Goal: Transaction & Acquisition: Subscribe to service/newsletter

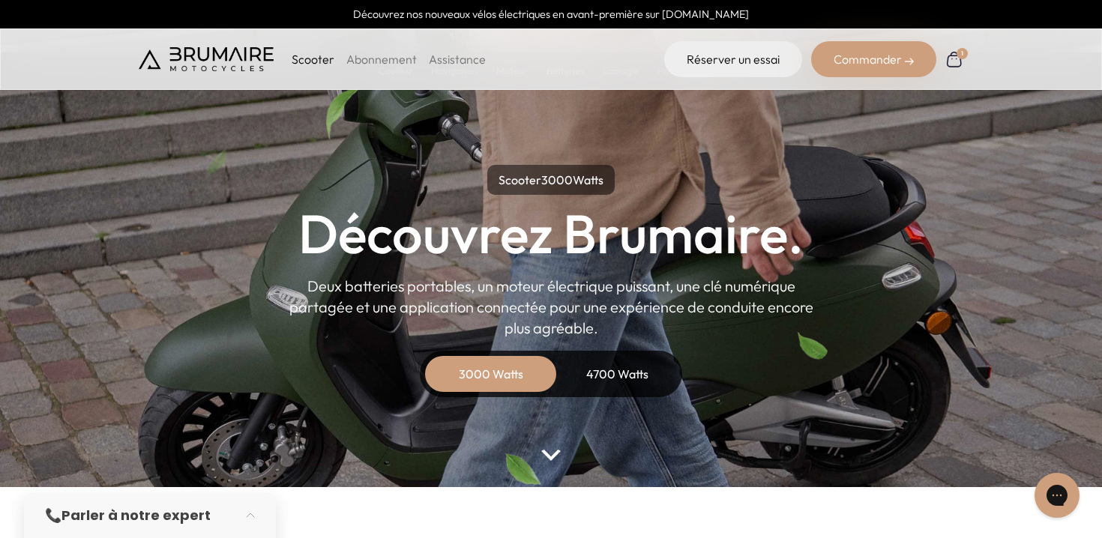
click at [876, 54] on div "Commander" at bounding box center [873, 59] width 125 height 36
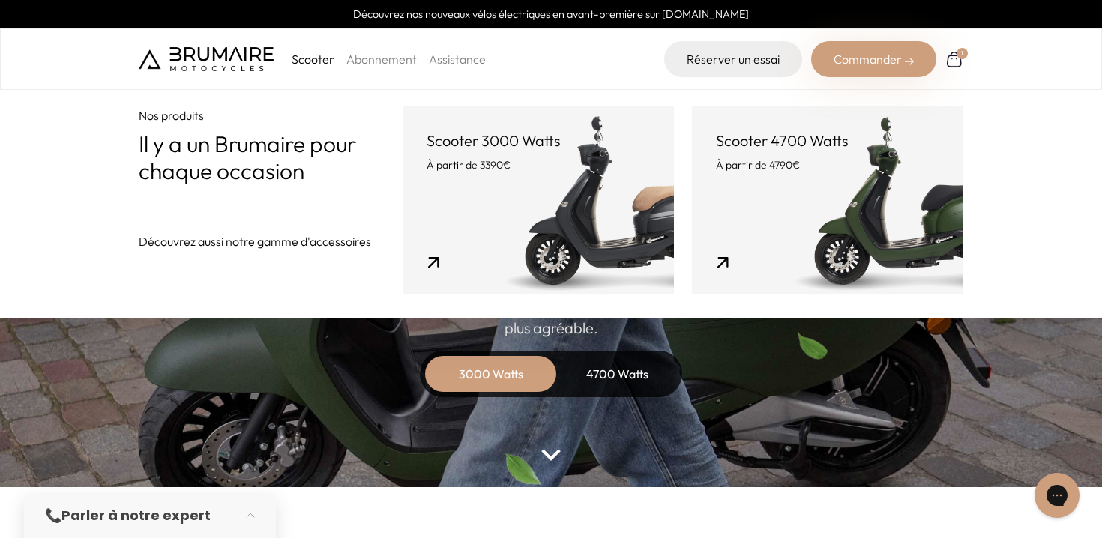
click at [806, 135] on p "Scooter 4700 Watts" at bounding box center [827, 140] width 223 height 21
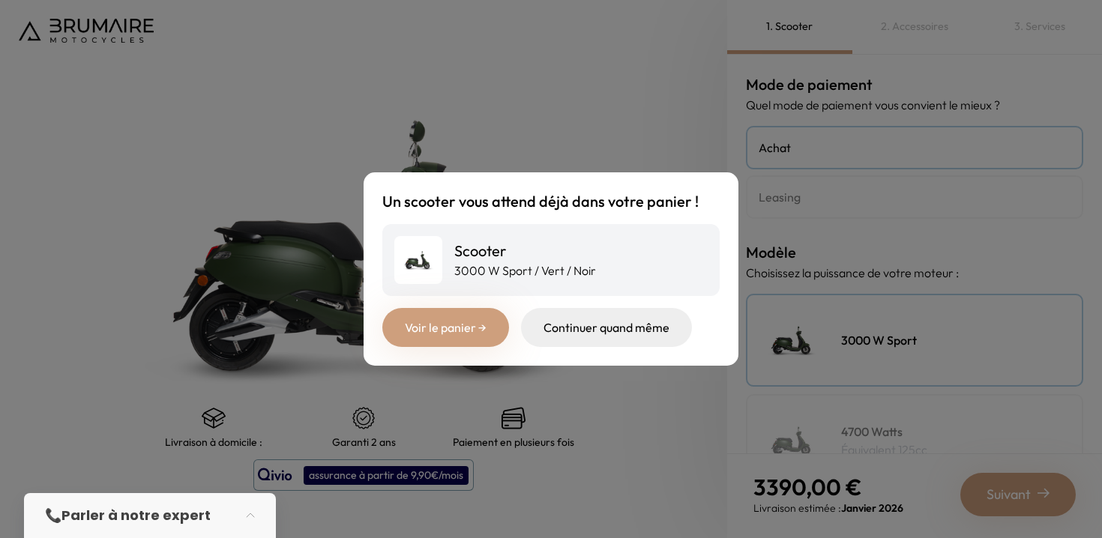
click at [459, 331] on link "Voir le panier →" at bounding box center [445, 327] width 127 height 39
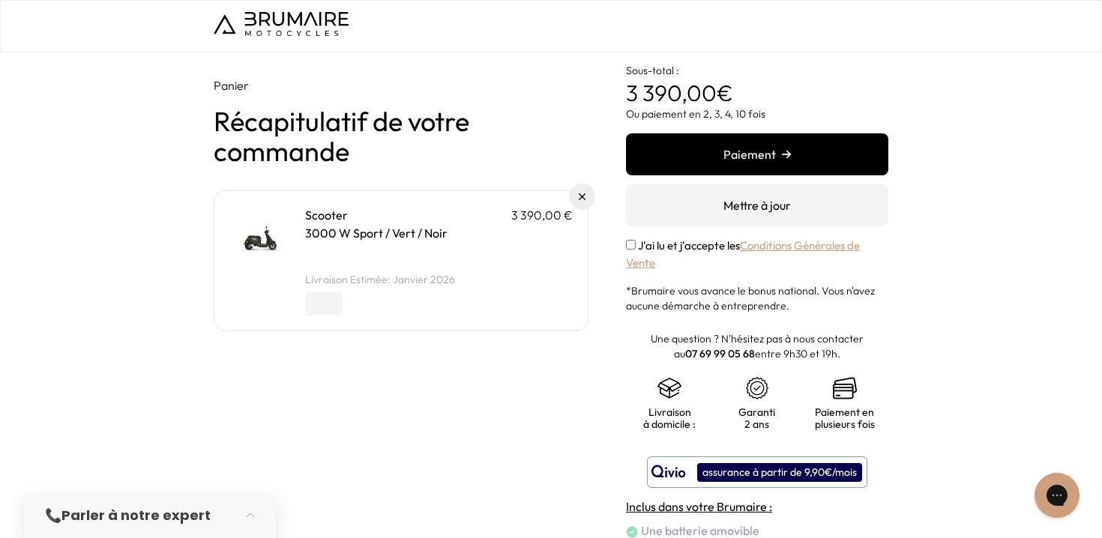
click at [758, 151] on button "Paiement" at bounding box center [757, 154] width 262 height 42
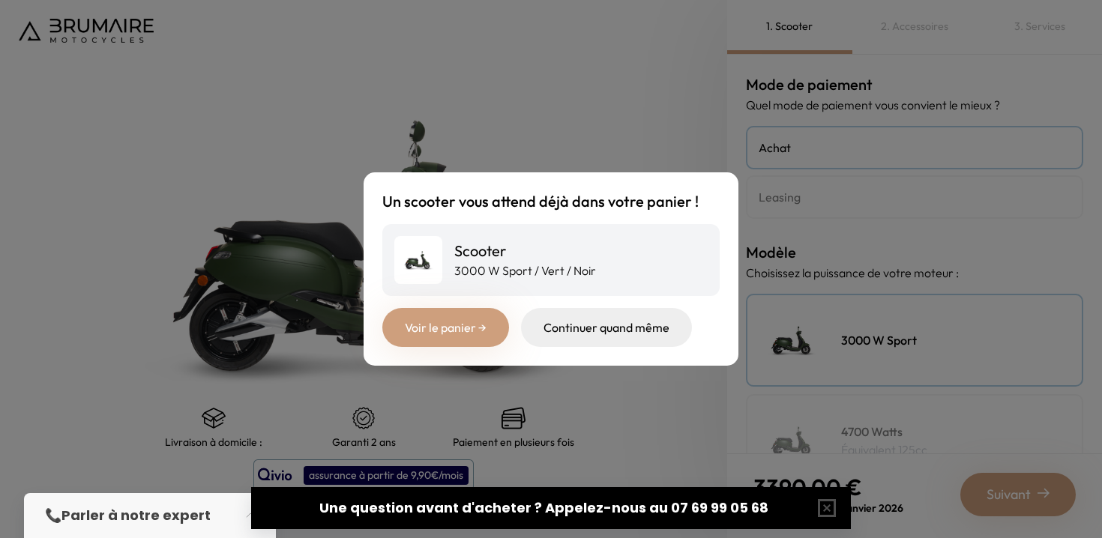
click at [648, 154] on div "Un scooter vous attend déjà dans votre panier ! Scooter 3000 W Sport / Vert / N…" at bounding box center [551, 269] width 1102 height 538
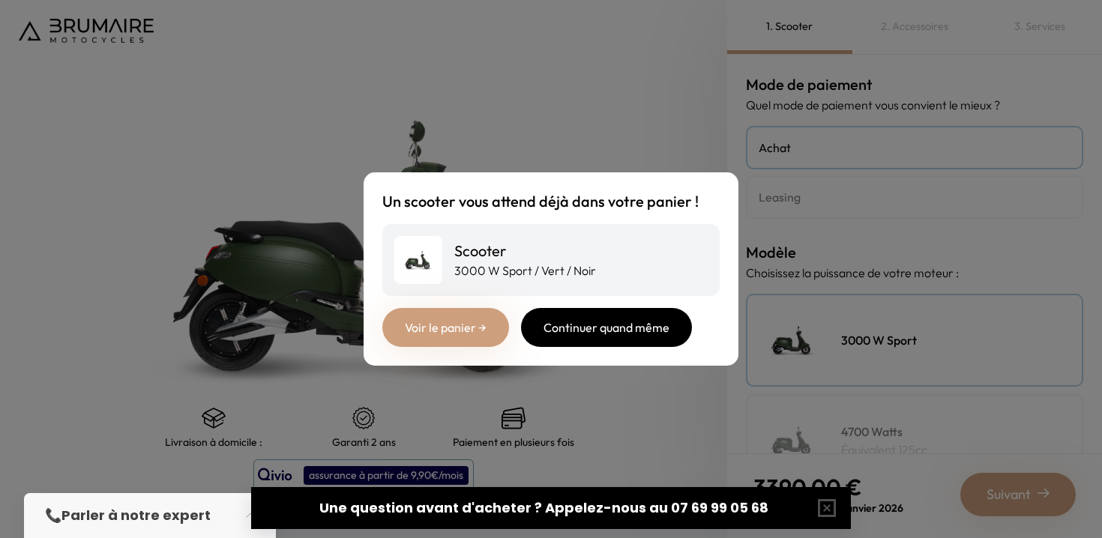
click at [624, 341] on div "Continuer quand même" at bounding box center [606, 327] width 171 height 39
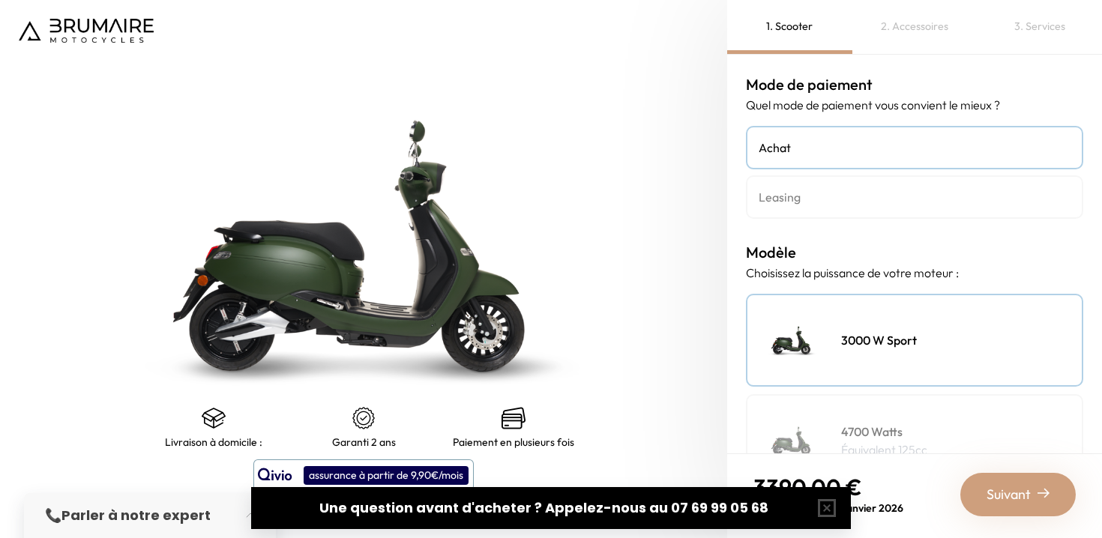
click at [787, 199] on h4 "Leasing" at bounding box center [914, 197] width 312 height 18
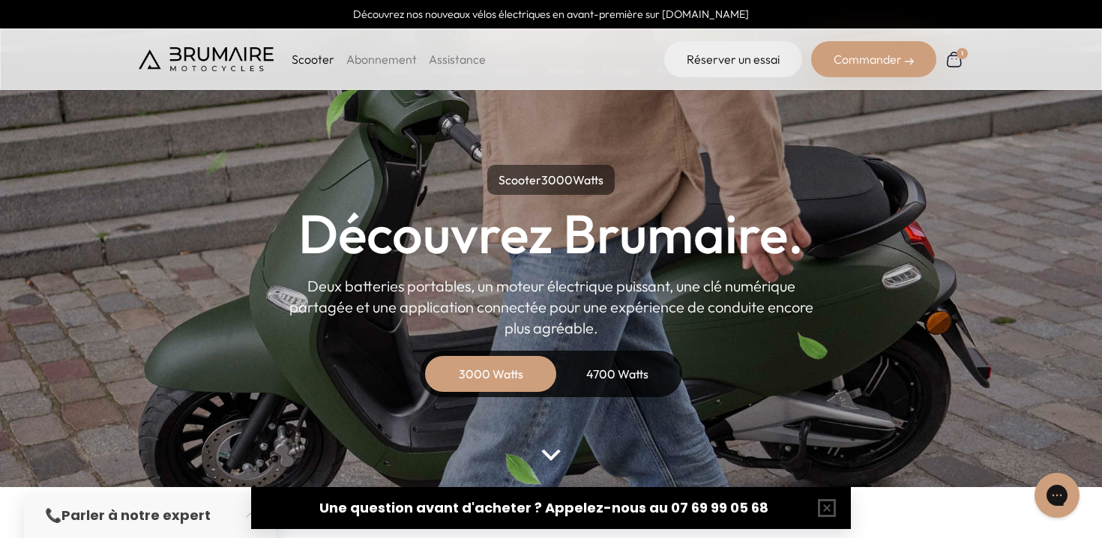
click at [949, 57] on img at bounding box center [953, 58] width 19 height 19
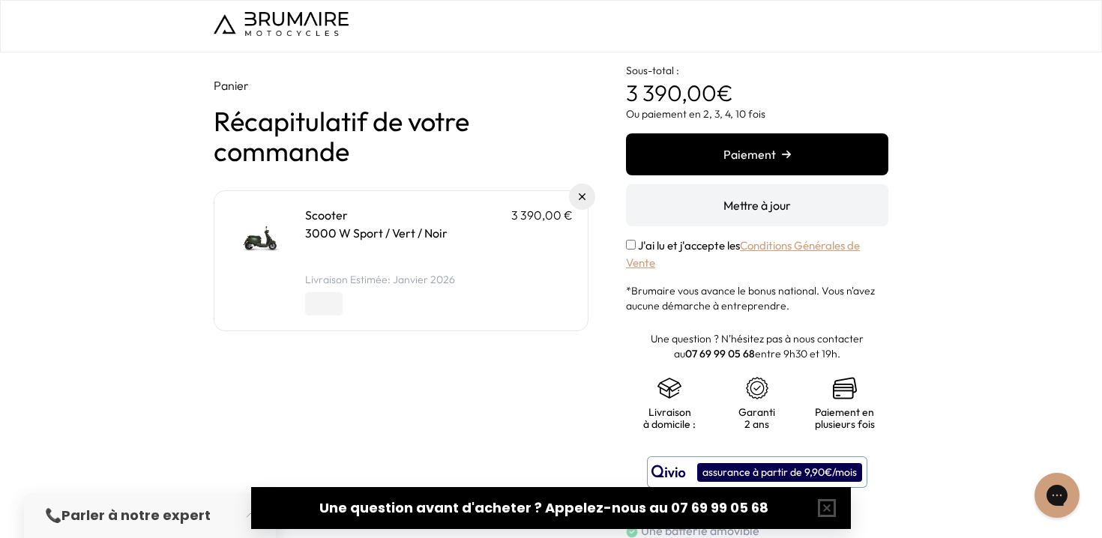
drag, startPoint x: 237, startPoint y: 25, endPoint x: 301, endPoint y: 55, distance: 70.7
click at [237, 25] on img at bounding box center [281, 24] width 135 height 24
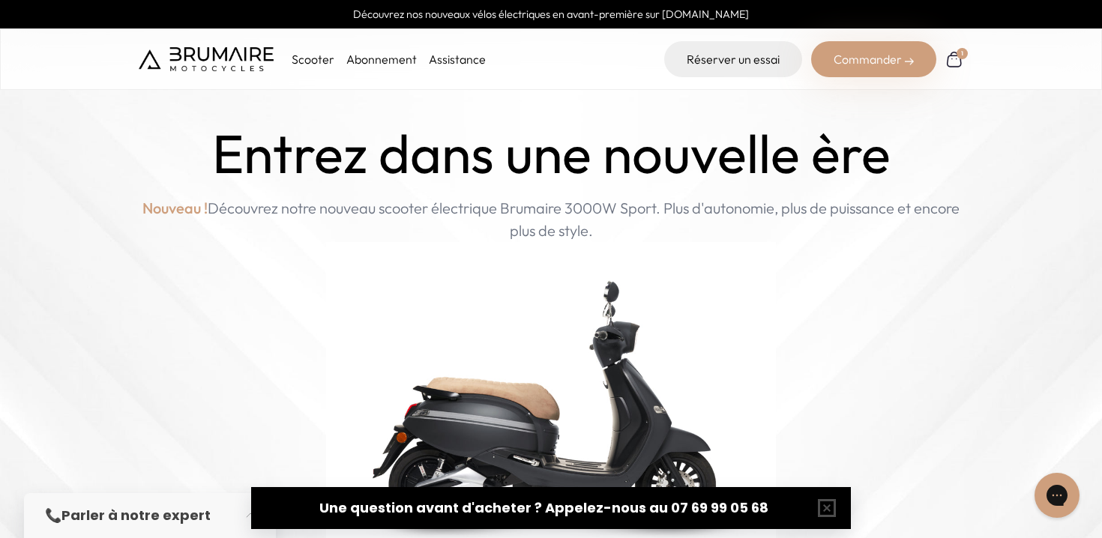
click at [384, 58] on link "Abonnement" at bounding box center [381, 59] width 70 height 15
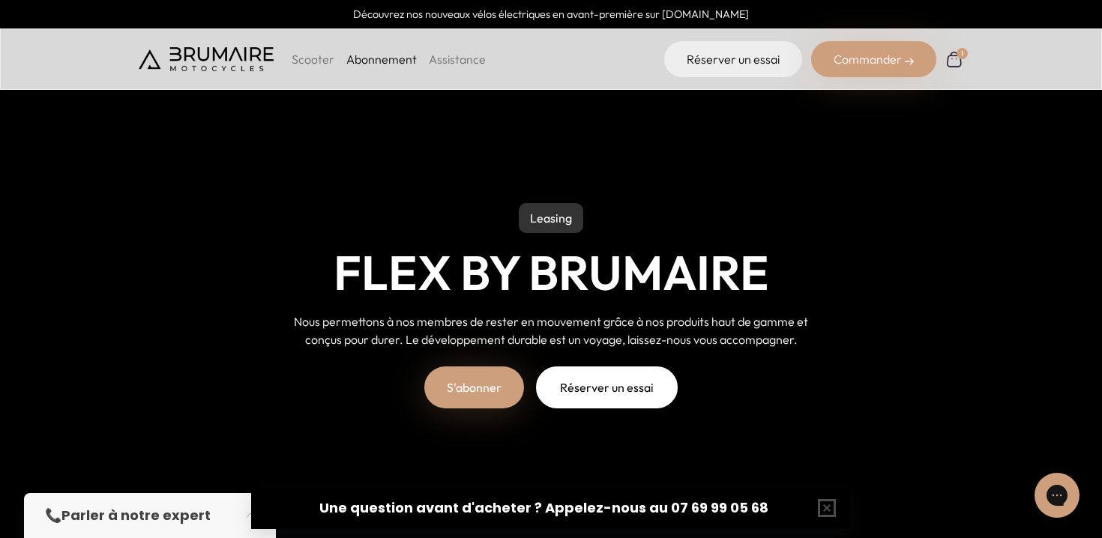
scroll to position [114, 0]
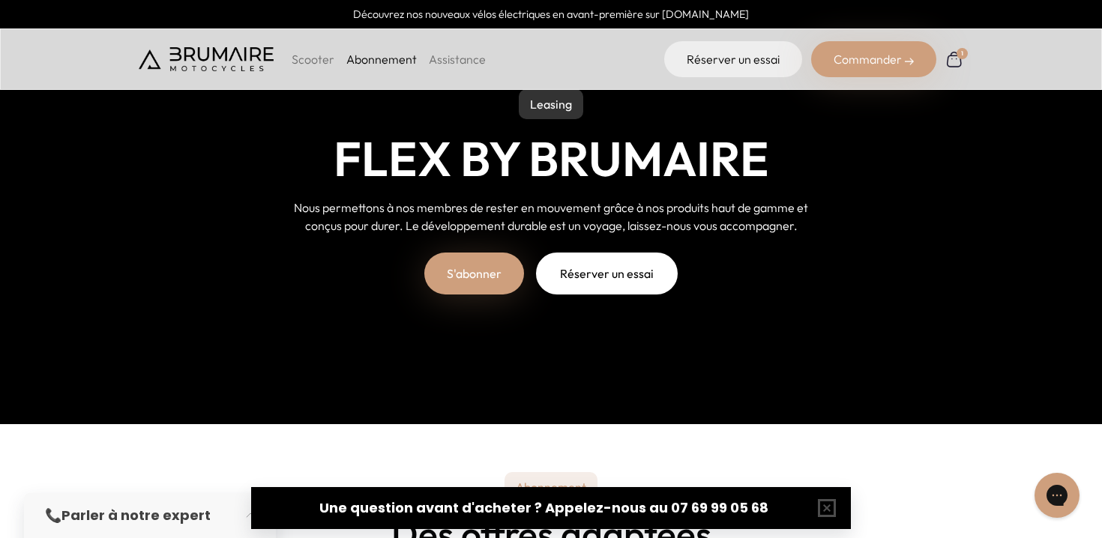
click at [482, 289] on link "S'abonner" at bounding box center [474, 274] width 100 height 42
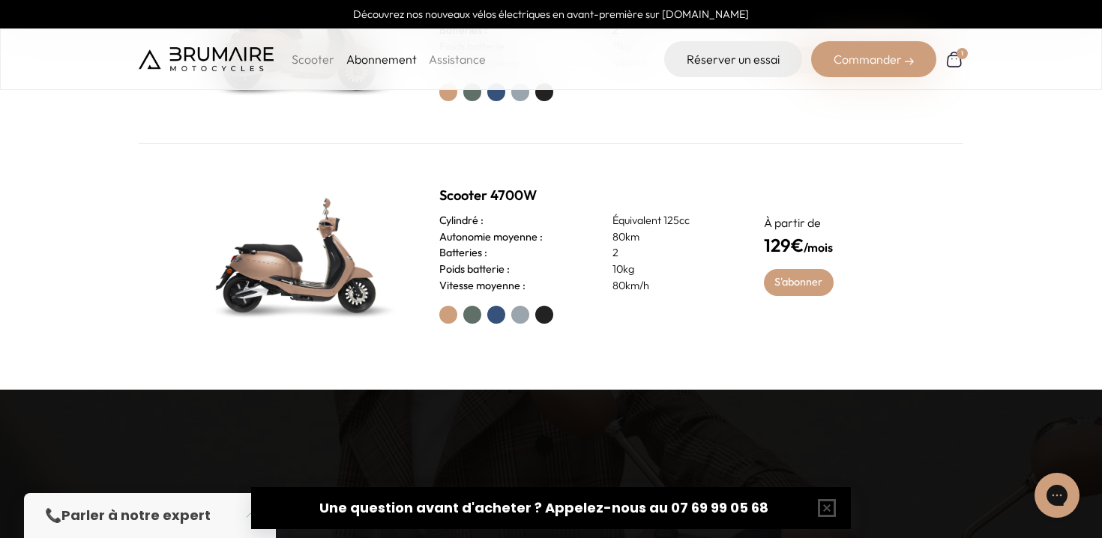
scroll to position [782, 0]
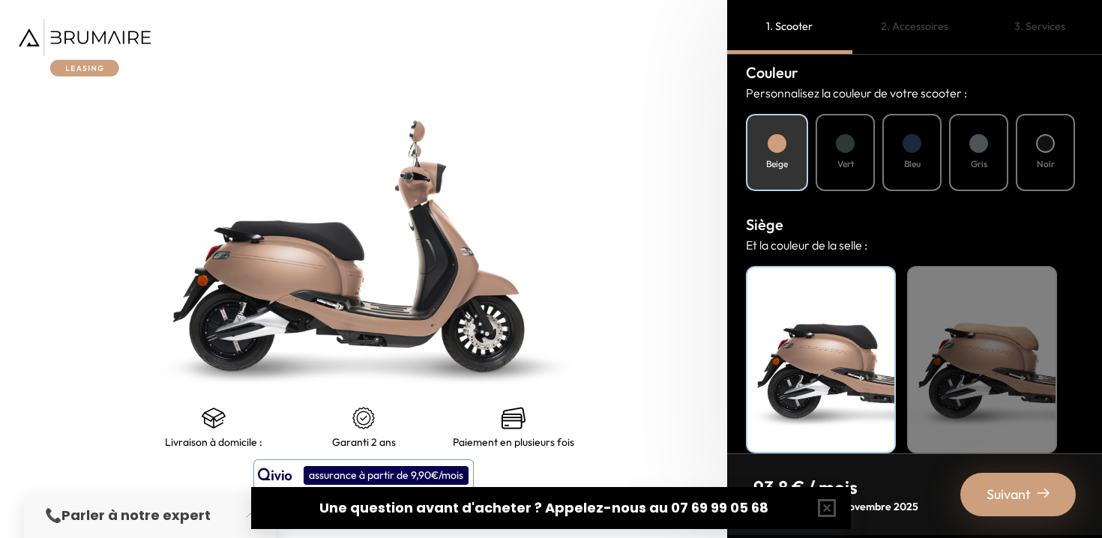
scroll to position [567, 0]
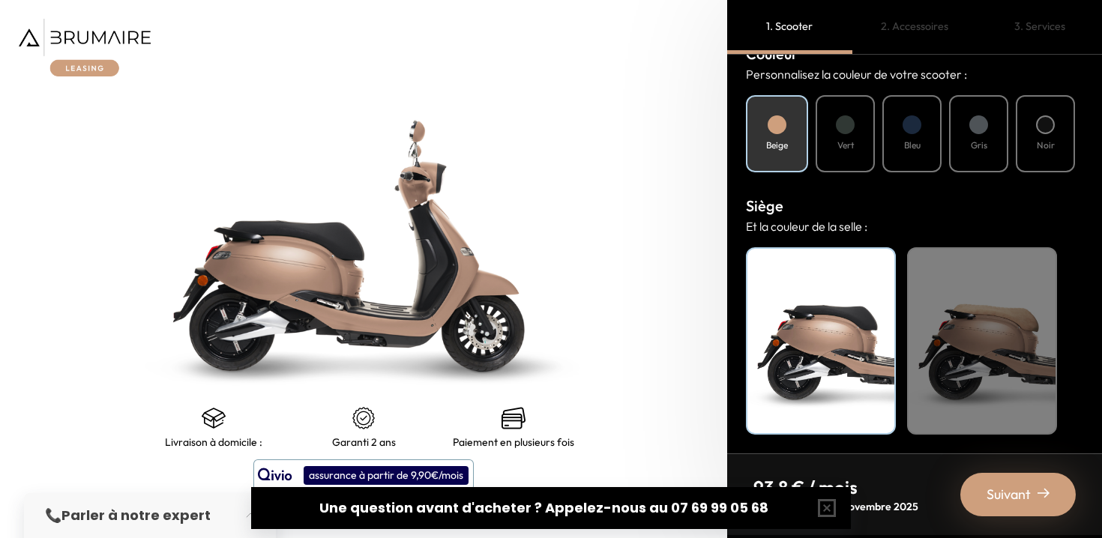
click at [1035, 488] on div "Suivant" at bounding box center [1017, 494] width 115 height 43
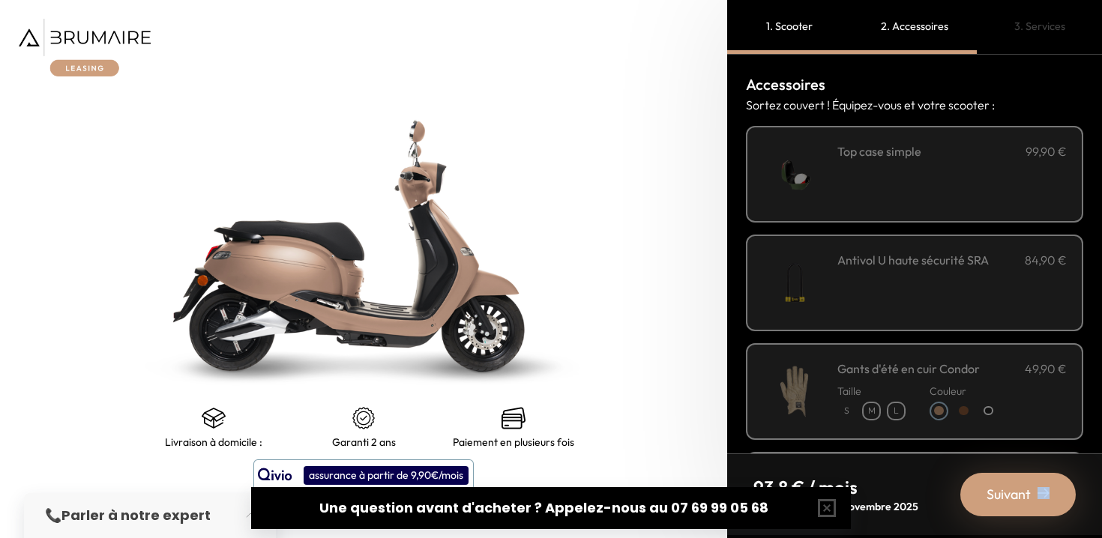
click at [1035, 488] on div "Suivant" at bounding box center [1017, 494] width 115 height 43
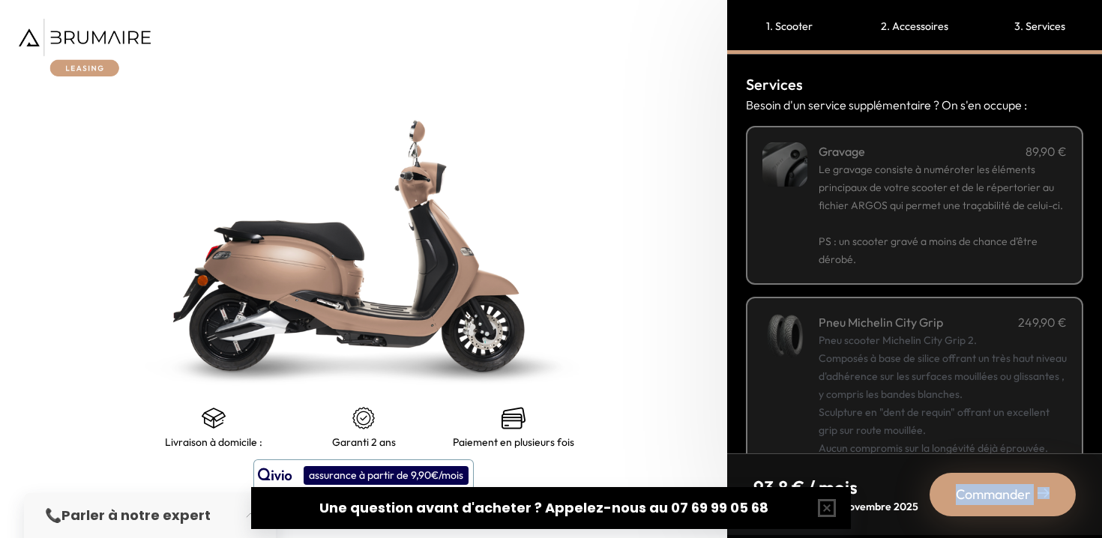
click at [1035, 488] on div "Commander" at bounding box center [1002, 494] width 146 height 43
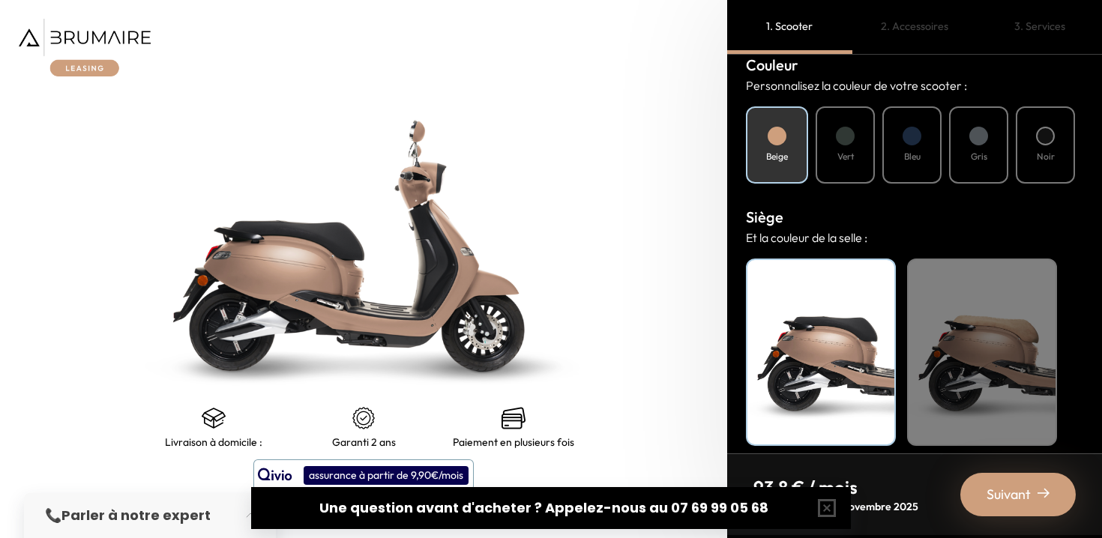
scroll to position [567, 0]
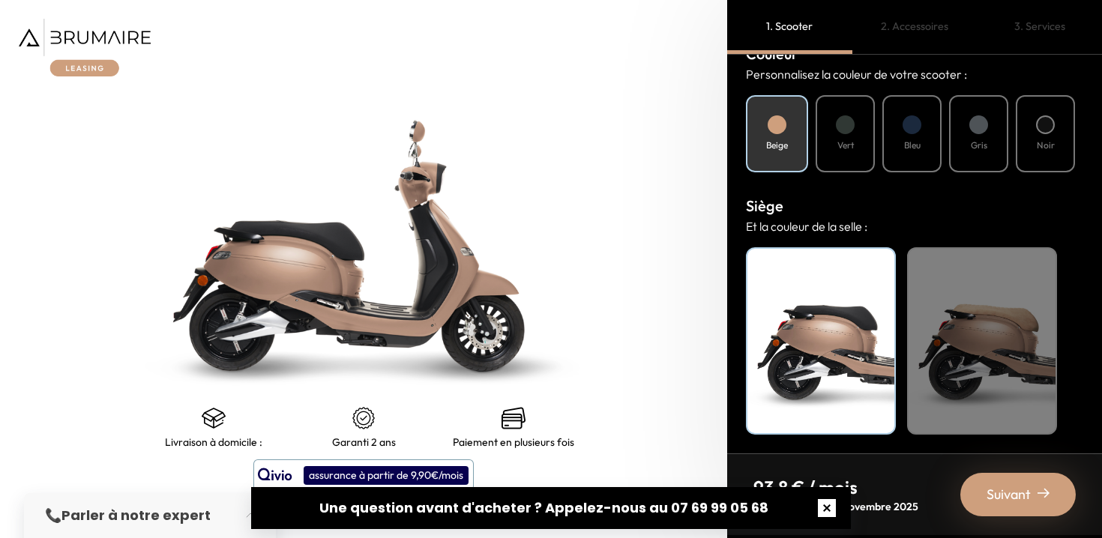
click at [826, 507] on button "button" at bounding box center [827, 508] width 48 height 48
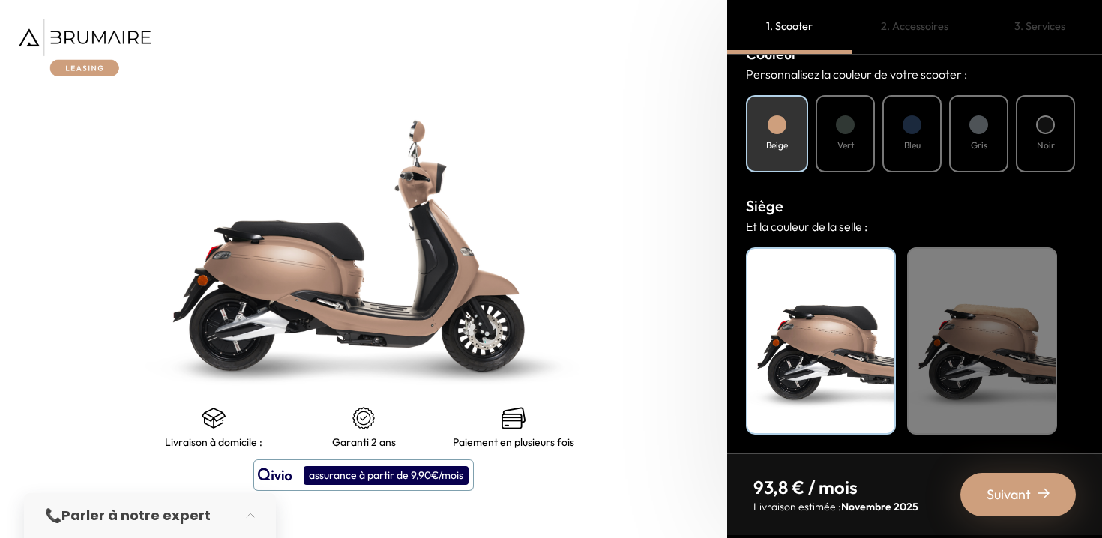
click at [1046, 492] on img at bounding box center [1043, 493] width 12 height 12
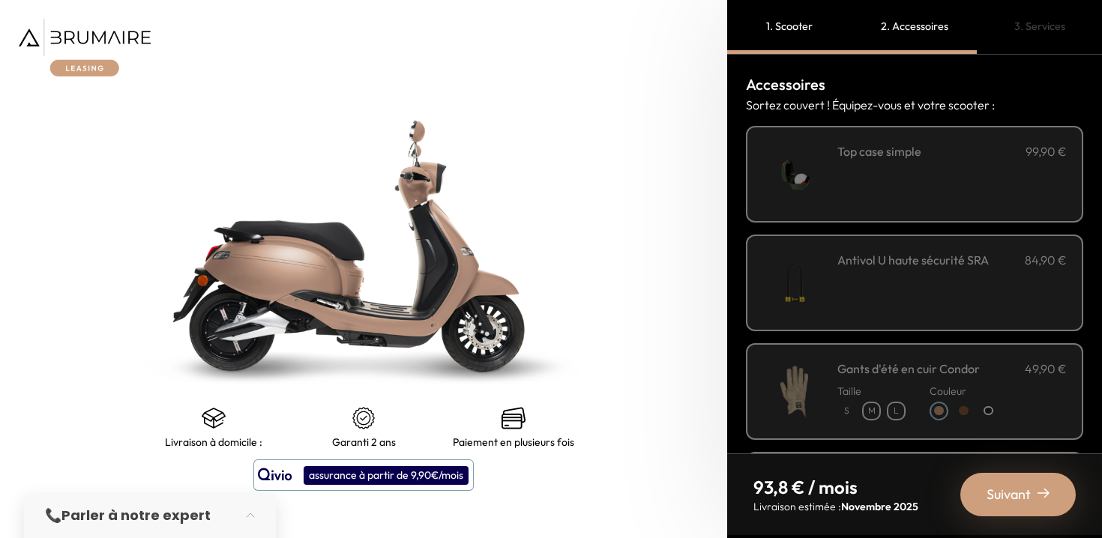
click at [1034, 508] on div "Suivant" at bounding box center [1017, 494] width 115 height 43
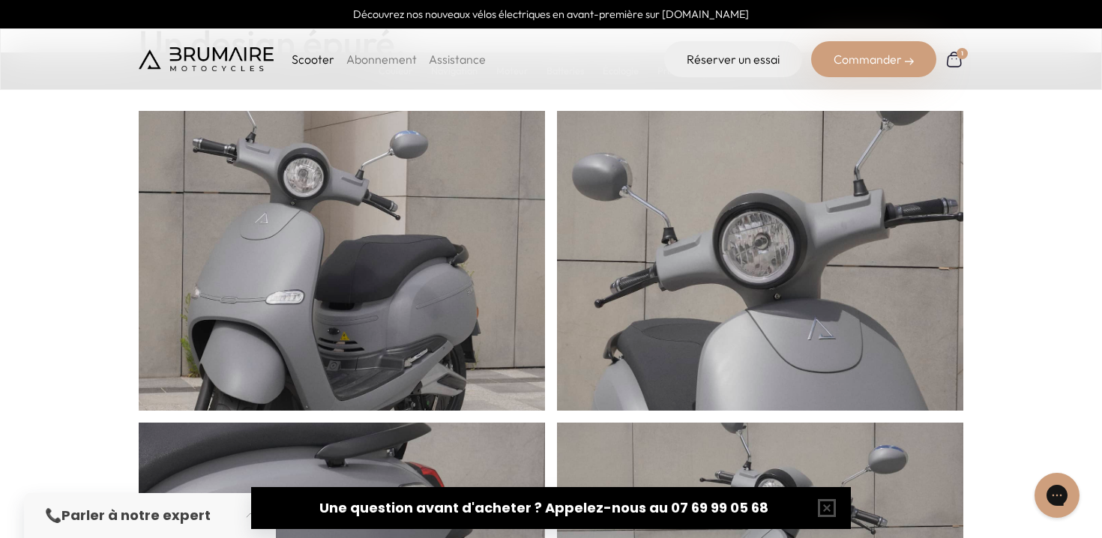
scroll to position [584, 0]
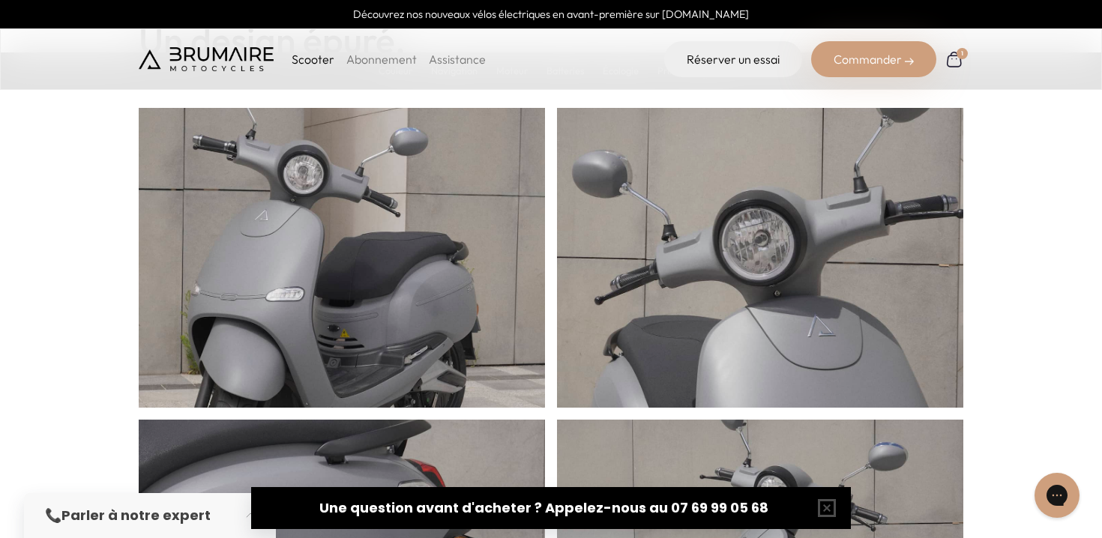
click at [396, 58] on link "Abonnement" at bounding box center [381, 59] width 70 height 15
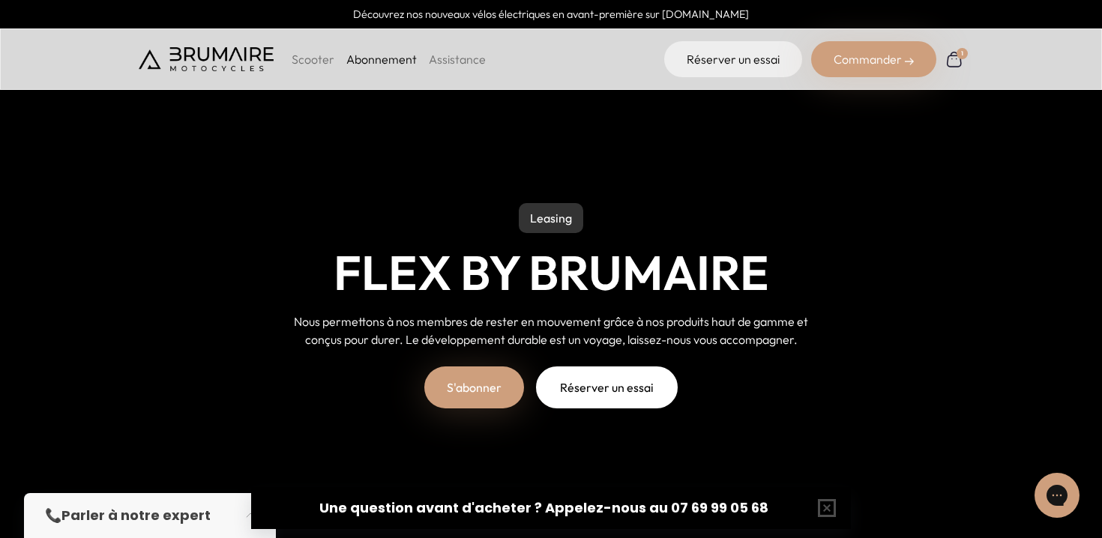
click at [494, 395] on link "S'abonner" at bounding box center [474, 387] width 100 height 42
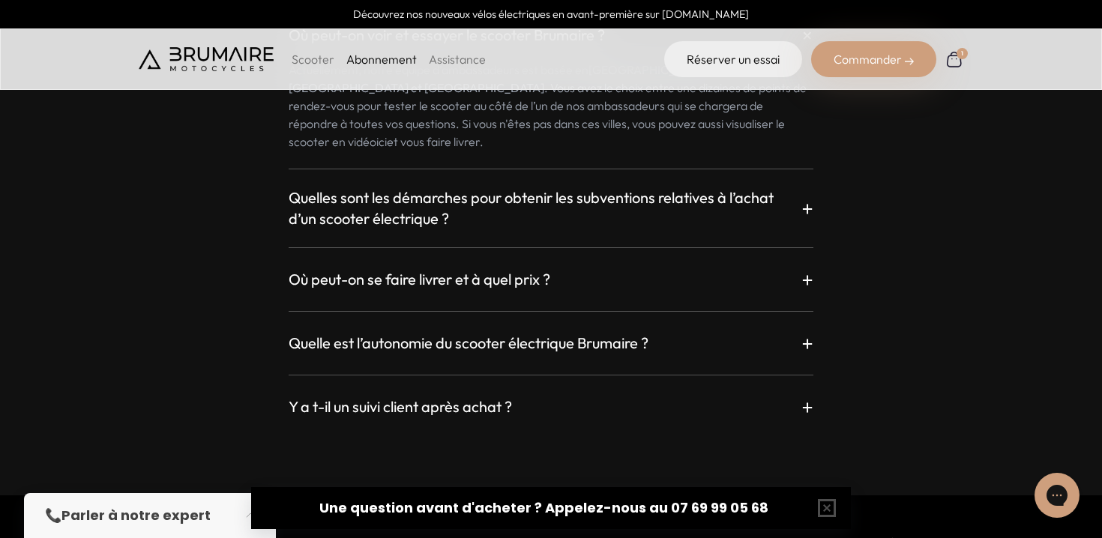
scroll to position [2676, 0]
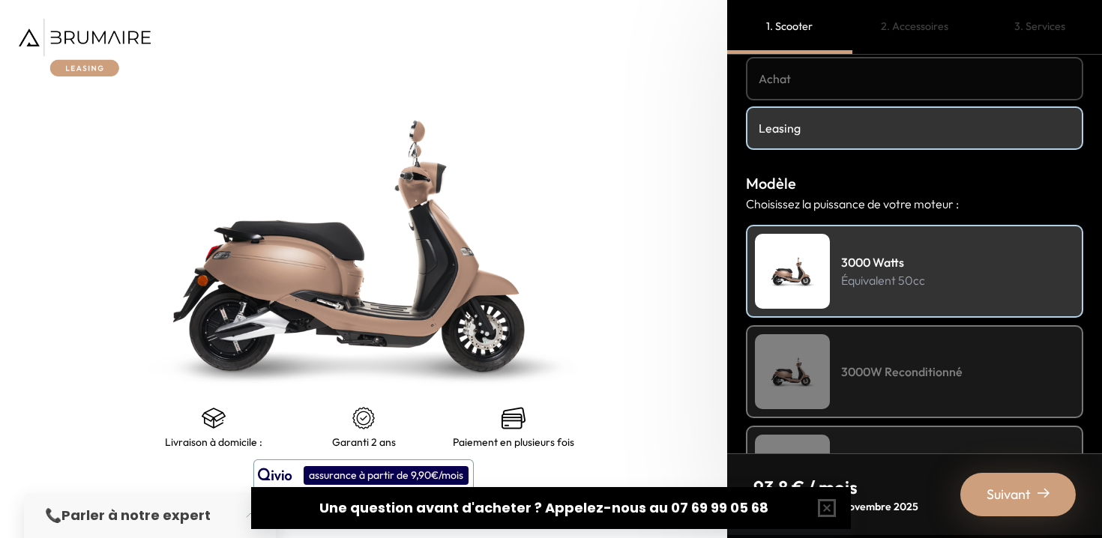
scroll to position [70, 0]
click at [1006, 485] on span "Suivant" at bounding box center [1008, 494] width 44 height 21
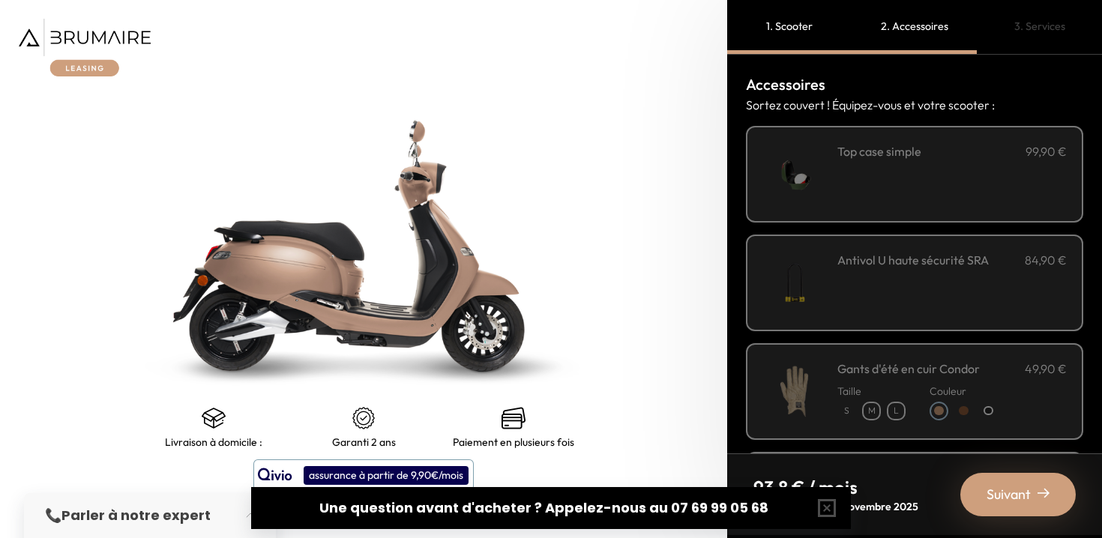
click at [1010, 494] on span "Suivant" at bounding box center [1008, 494] width 44 height 21
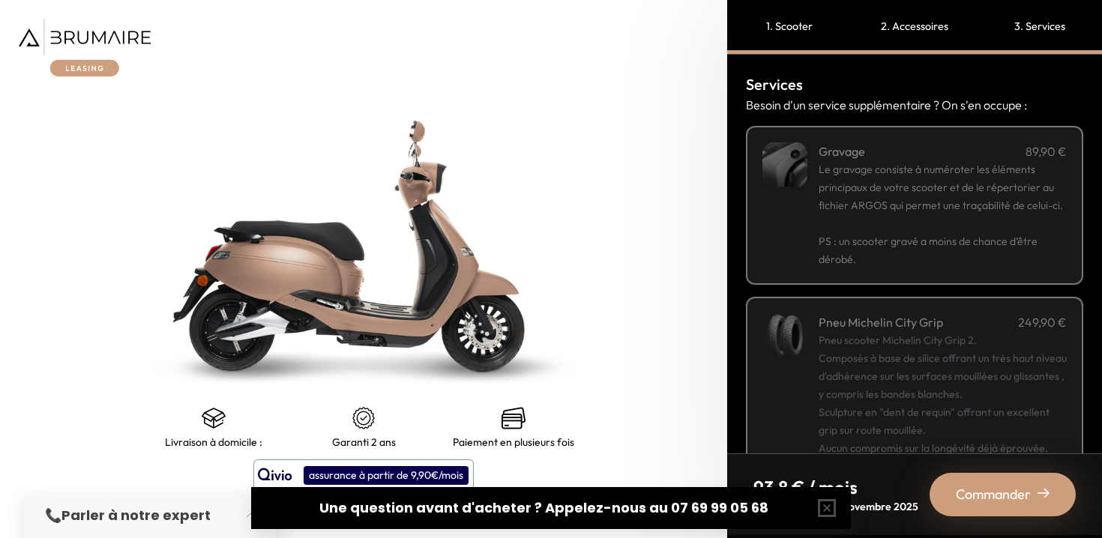
click at [1011, 494] on span "Commander" at bounding box center [992, 494] width 75 height 21
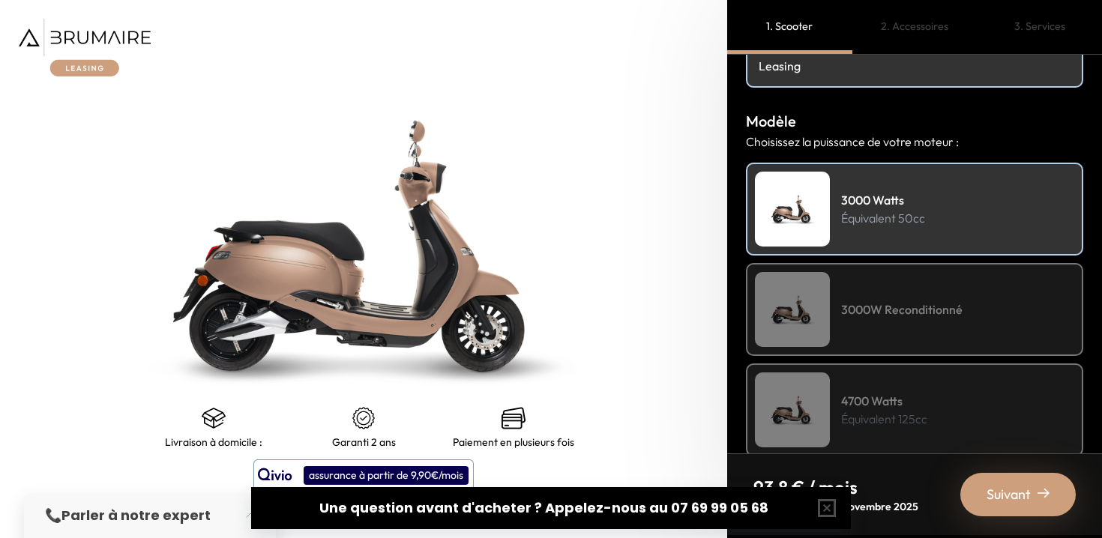
scroll to position [133, 0]
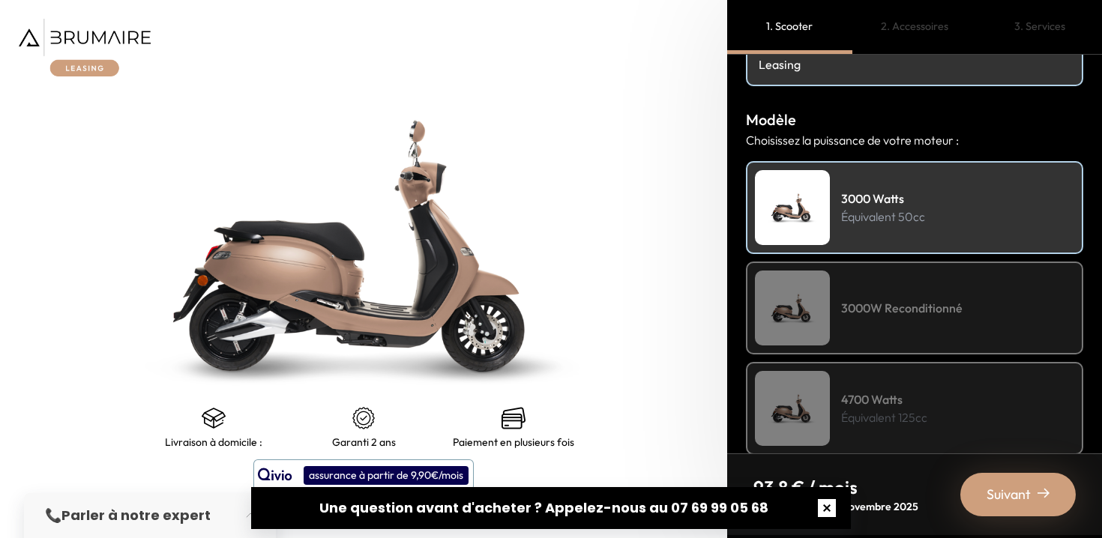
click at [828, 510] on button "button" at bounding box center [827, 508] width 48 height 48
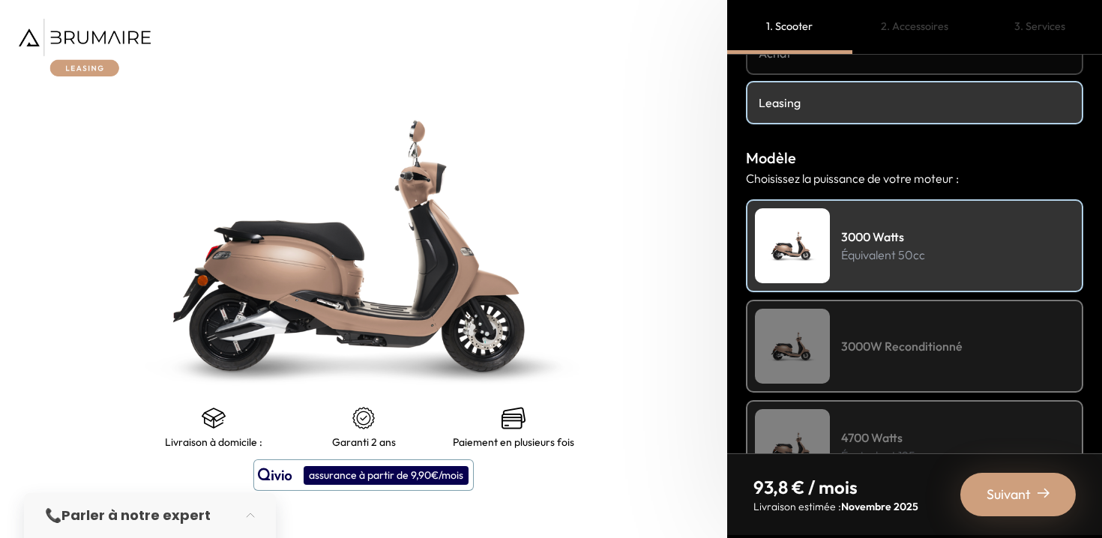
scroll to position [92, 0]
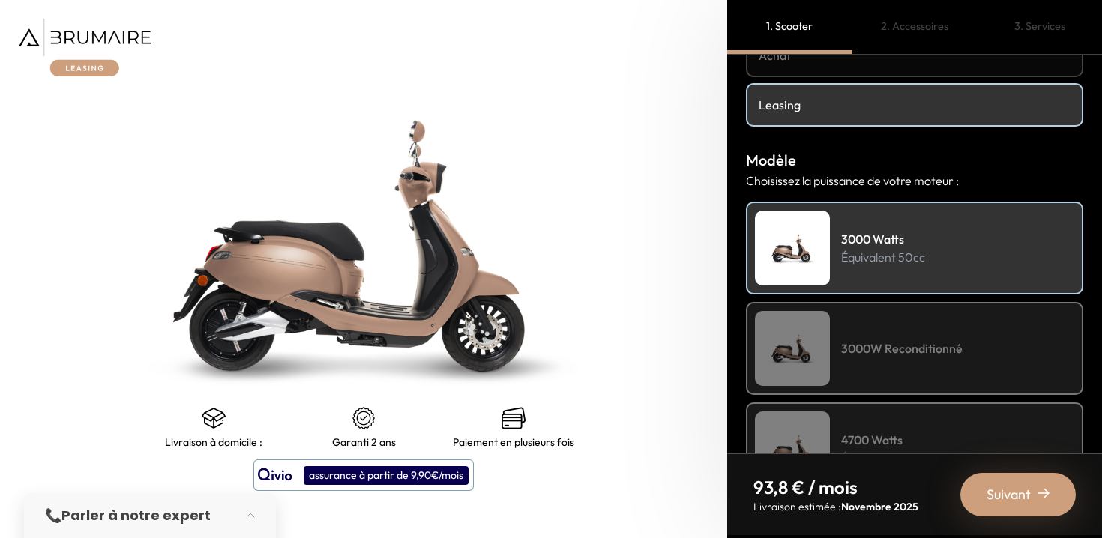
click at [1021, 492] on span "Suivant" at bounding box center [1008, 494] width 44 height 21
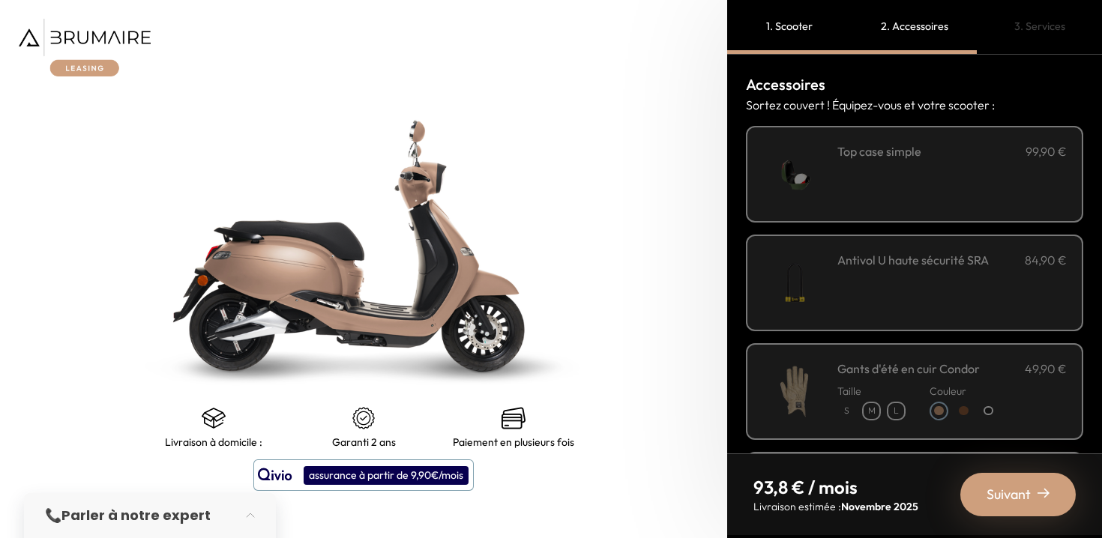
click at [1021, 492] on span "Suivant" at bounding box center [1008, 494] width 44 height 21
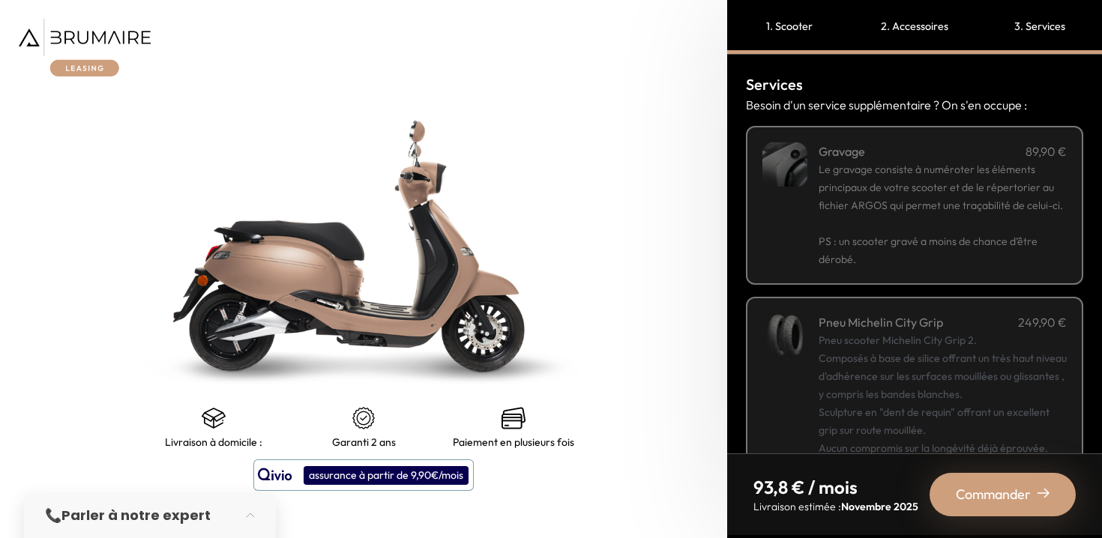
click at [1021, 492] on span "Commander" at bounding box center [992, 494] width 75 height 21
